Goal: Task Accomplishment & Management: Manage account settings

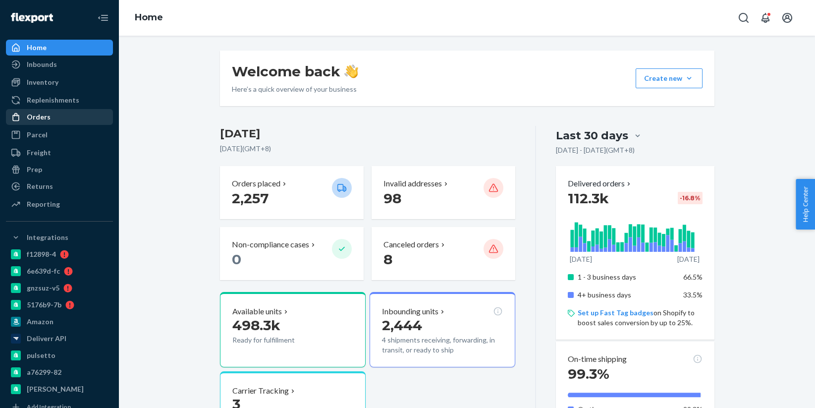
click at [54, 120] on div "Orders" at bounding box center [59, 117] width 105 height 14
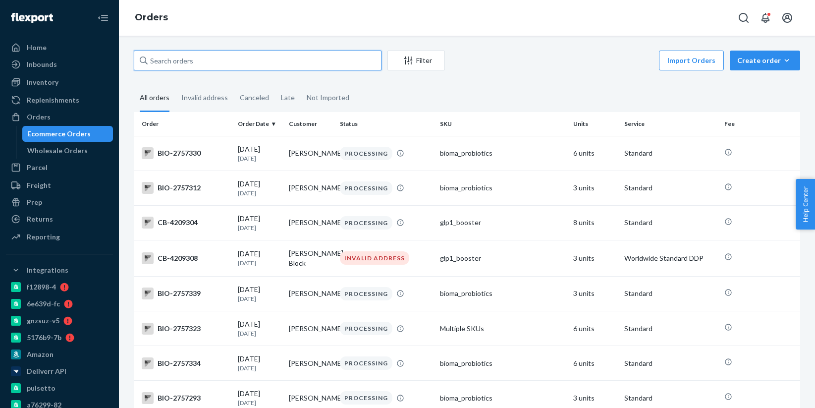
paste input "4138820"
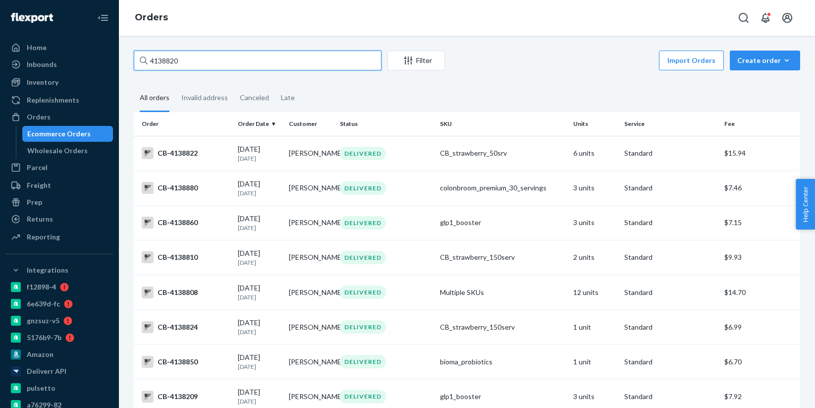
type input "4138820"
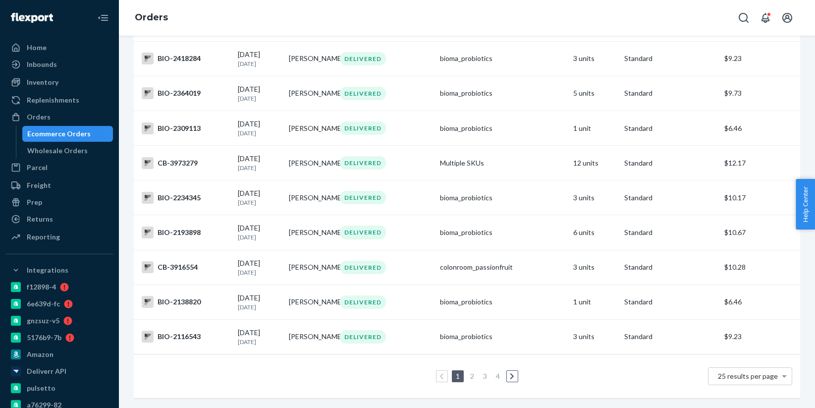
scroll to position [673, 0]
click at [472, 375] on link "2" at bounding box center [472, 375] width 8 height 8
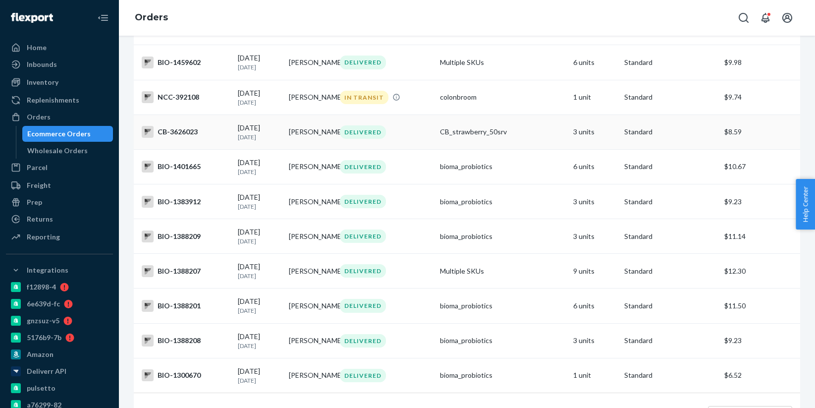
scroll to position [675, 0]
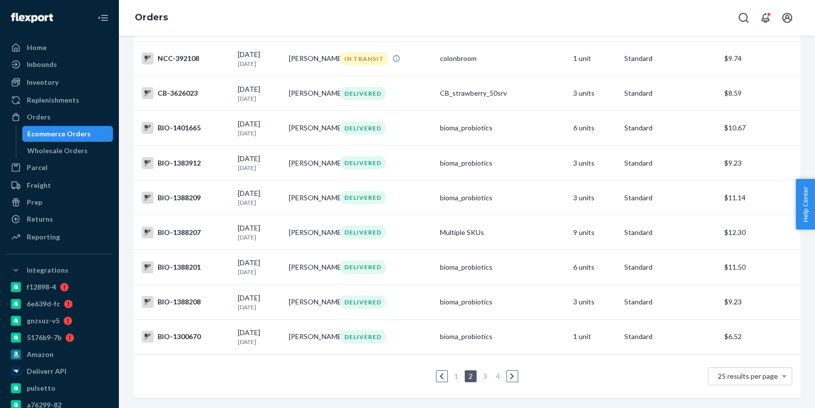
click at [486, 373] on link "3" at bounding box center [485, 375] width 8 height 8
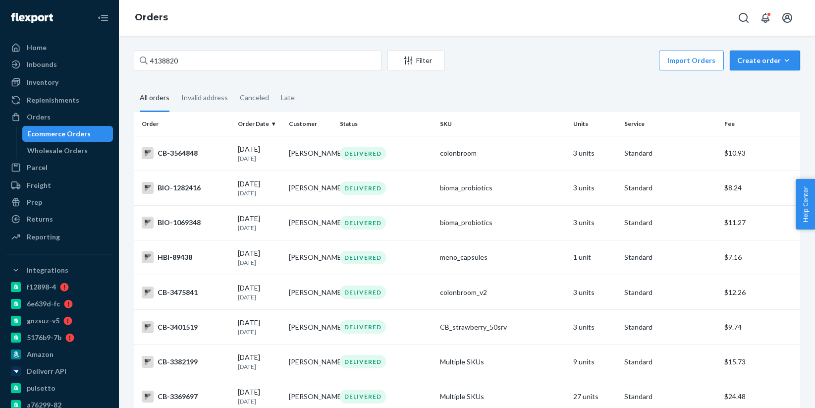
click at [773, 64] on div "Create order" at bounding box center [764, 60] width 55 height 10
click at [769, 81] on span "Ecommerce order" at bounding box center [770, 84] width 61 height 7
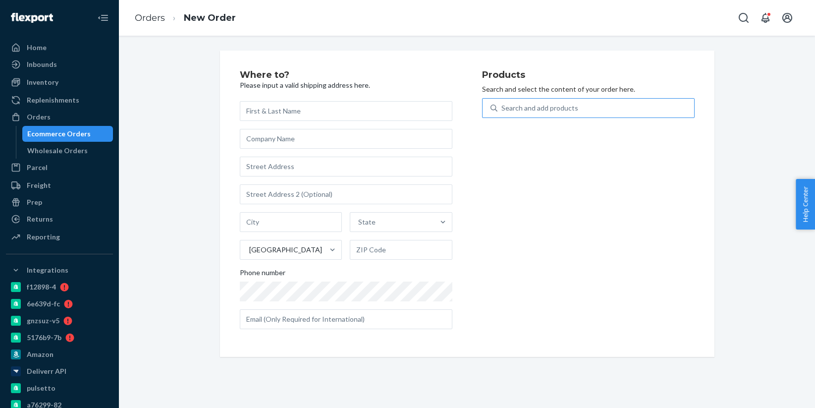
click at [597, 112] on div "Search and add products" at bounding box center [595, 108] width 197 height 18
click at [502, 112] on input "Search and add products" at bounding box center [501, 108] width 1 height 10
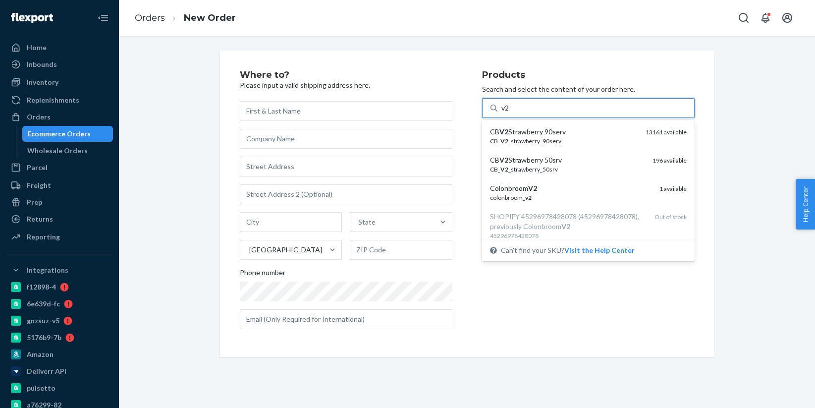
type input "v2"
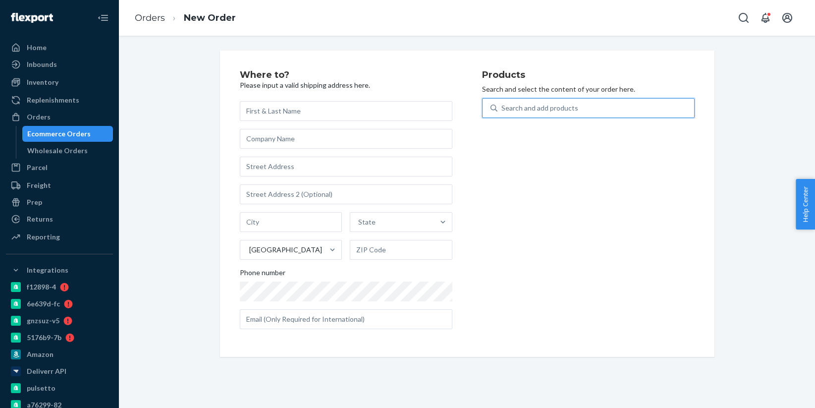
click at [74, 134] on div "Ecommerce Orders" at bounding box center [58, 134] width 63 height 10
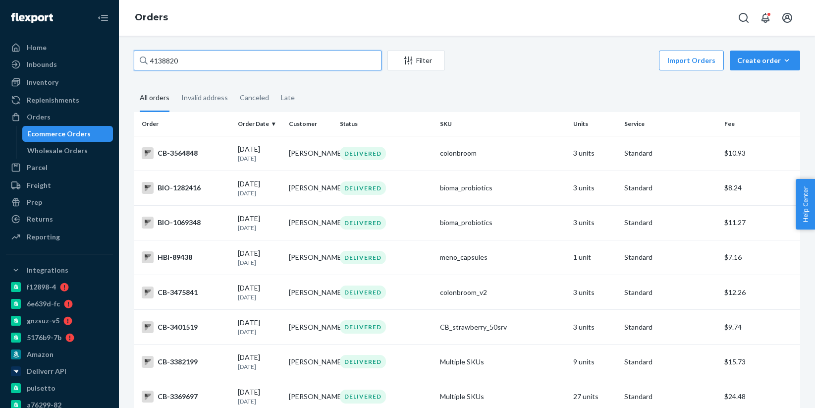
paste input "209344"
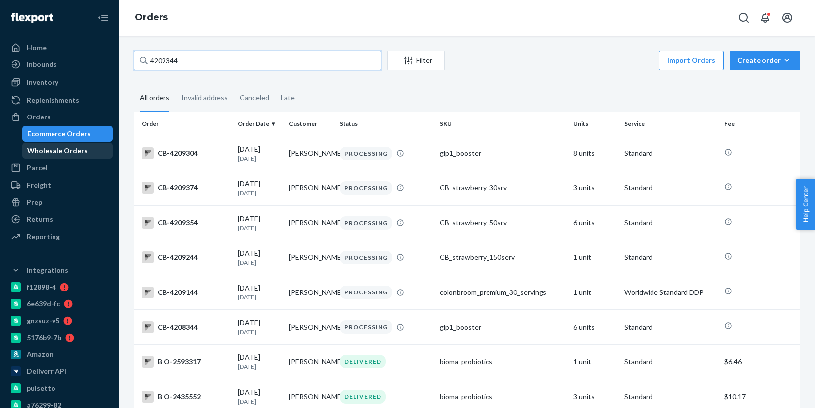
type input "4209344"
click at [82, 153] on div "Wholesale Orders" at bounding box center [57, 151] width 60 height 10
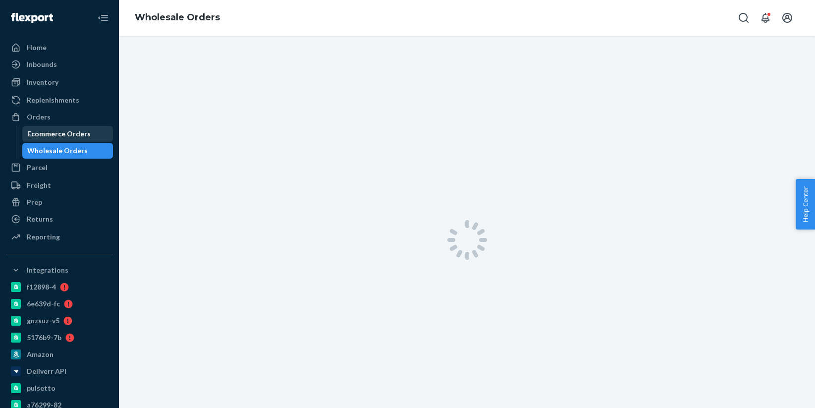
click at [78, 137] on div "Ecommerce Orders" at bounding box center [58, 134] width 63 height 10
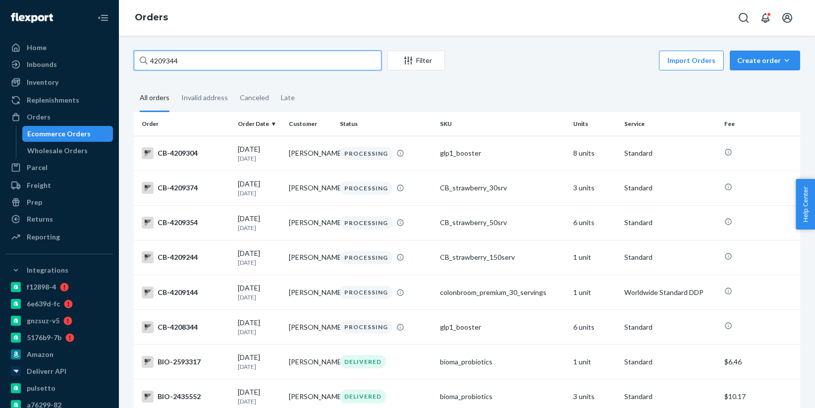
paste input "384232"
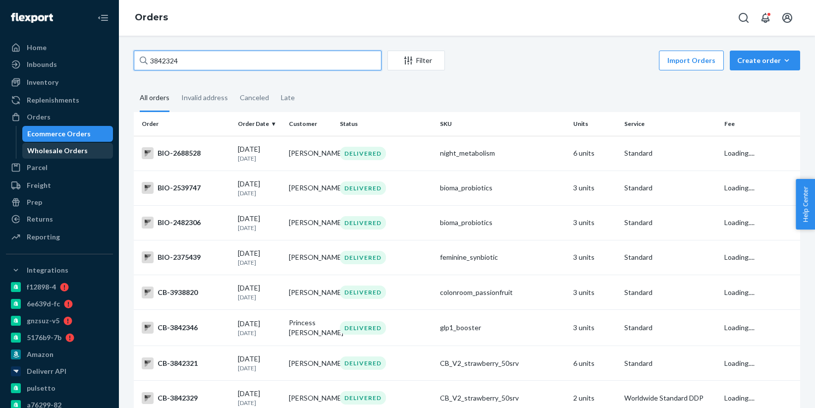
type input "3842324"
click at [76, 146] on div "Wholesale Orders" at bounding box center [57, 151] width 60 height 10
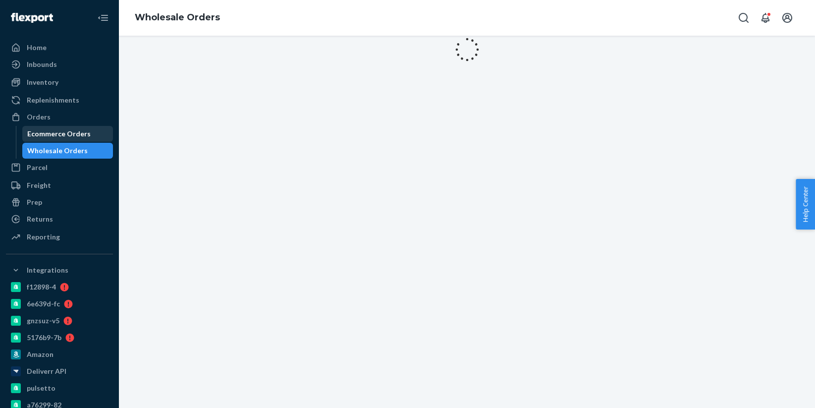
click at [76, 136] on div "Ecommerce Orders" at bounding box center [58, 134] width 63 height 10
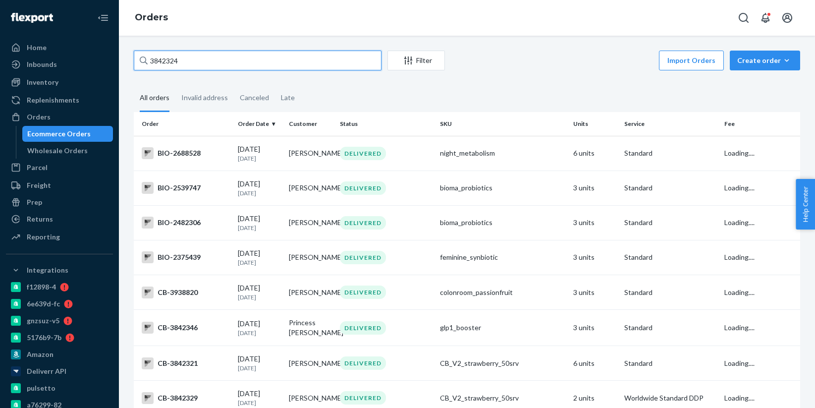
click at [196, 62] on input "3842324" at bounding box center [258, 61] width 248 height 20
